Goal: Use online tool/utility: Utilize a website feature to perform a specific function

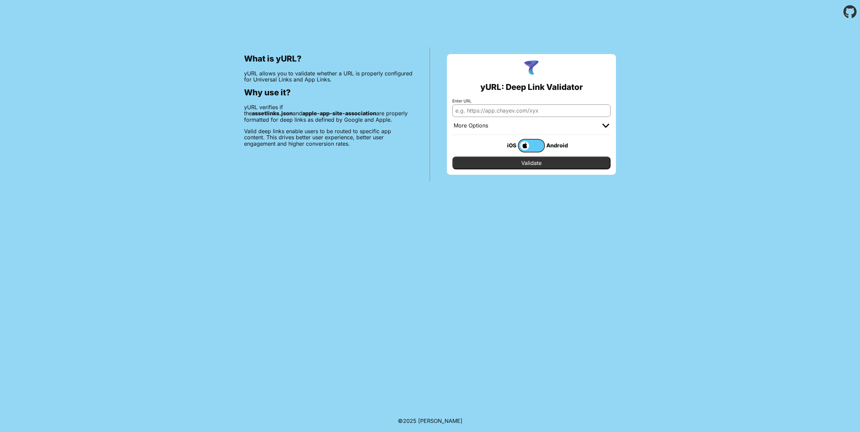
click at [522, 107] on input "Enter URL" at bounding box center [531, 110] width 158 height 12
click at [670, 53] on div "What is yURL? yURL allows you to validate whether a URL is properly configured …" at bounding box center [430, 103] width 860 height 158
click at [492, 107] on input "Enter URL" at bounding box center [531, 110] width 158 height 12
paste input "[URL][DOMAIN_NAME]"
type input "[URL][DOMAIN_NAME]"
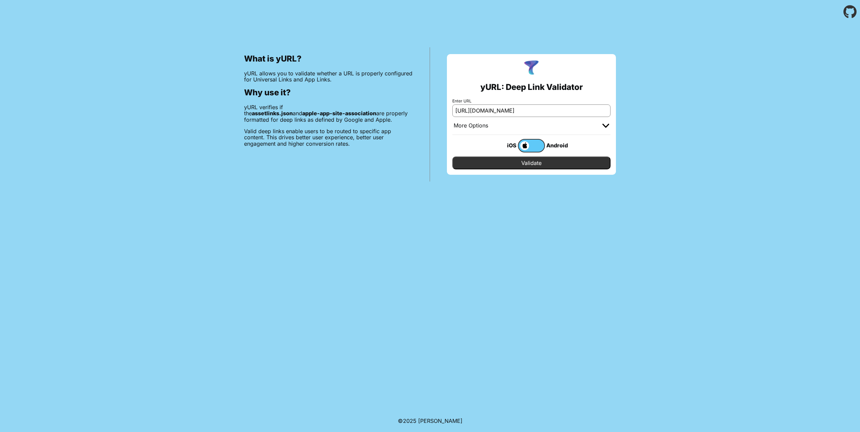
click at [518, 160] on input "Validate" at bounding box center [531, 162] width 158 height 13
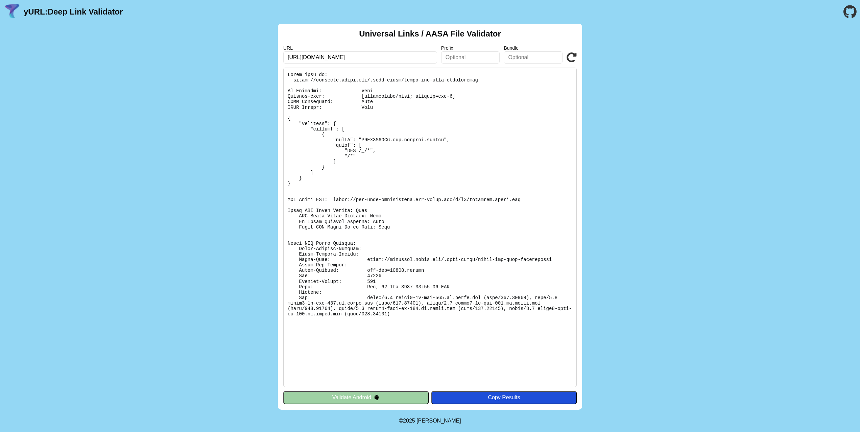
click at [312, 58] on input "[URL][DOMAIN_NAME]" at bounding box center [360, 57] width 154 height 12
click at [361, 60] on input "[URL][DOMAIN_NAME]" at bounding box center [360, 57] width 154 height 12
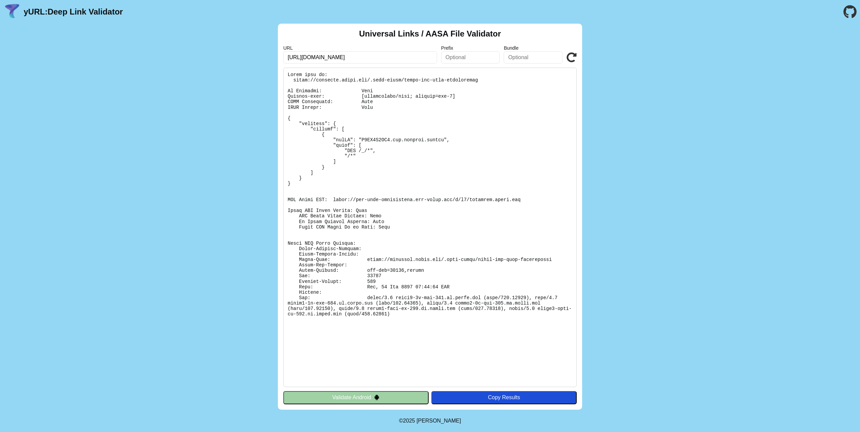
paste input "mydid.link/?data=%7B%22query%22:%5B%7B%22type%22:%22DIDAuth%22%7D%5D,%22challen…"
type input "https://mydid.link/?data=%7B%22query%22:%5B%7B%22type%22:%22DIDAuth%22%7D%5D,%2…"
click at [572, 57] on icon at bounding box center [571, 57] width 10 height 10
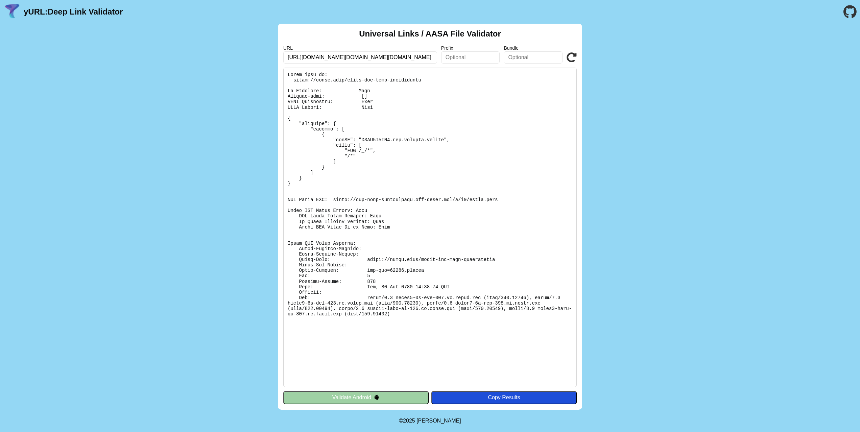
click at [372, 55] on input "https://mydid.link/?data=%7B%22query%22:%5B%7B%22type%22:%22DIDAuth%22%7D%5D,%2…" at bounding box center [360, 57] width 154 height 12
click at [574, 54] on icon at bounding box center [571, 57] width 10 height 10
